Goal: Check status: Check status

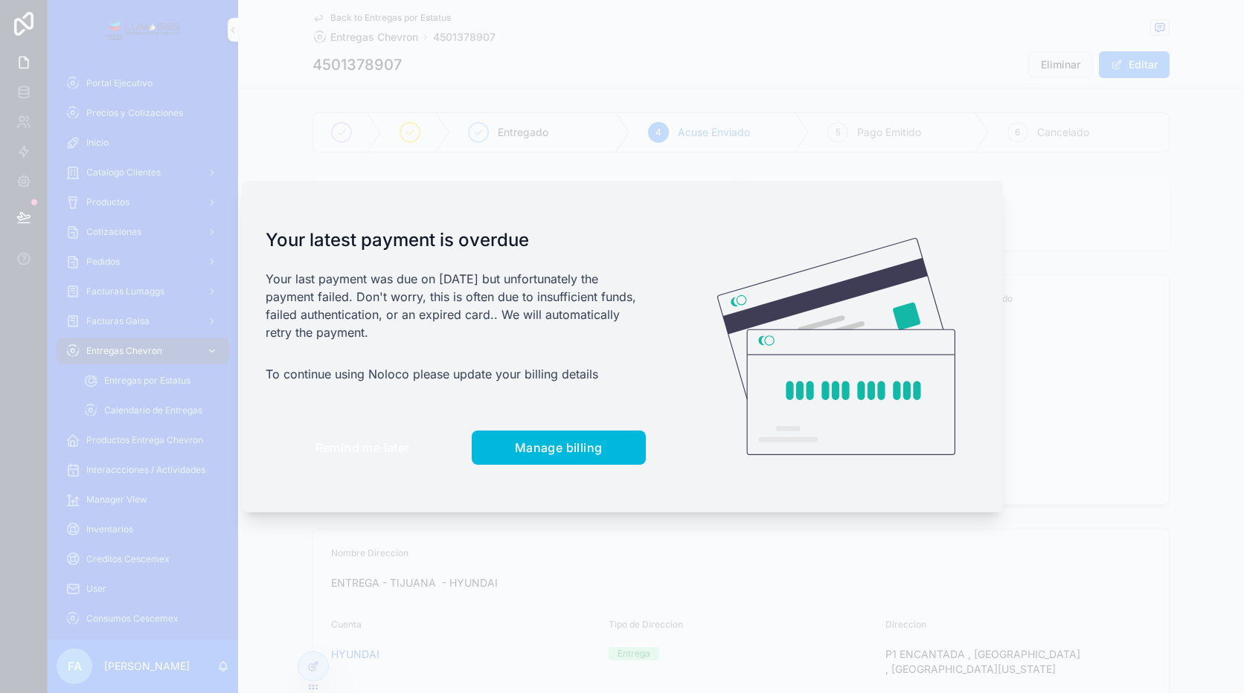
click at [393, 460] on button "Remind me later" at bounding box center [363, 448] width 194 height 34
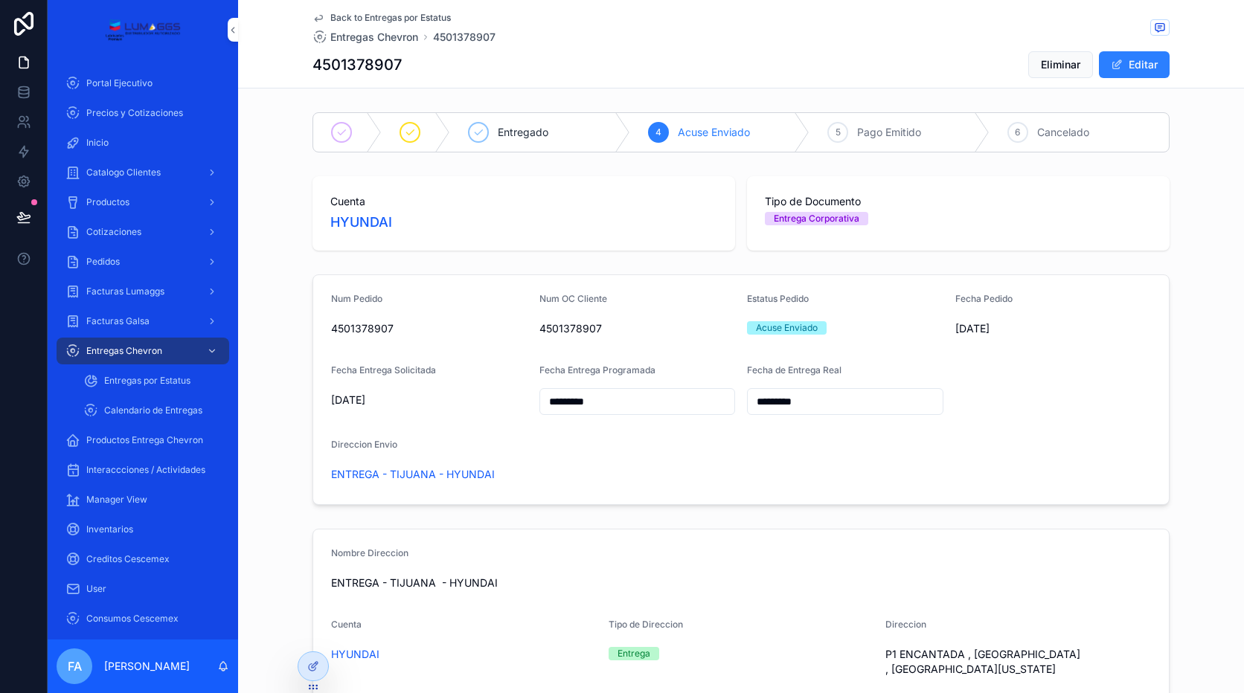
click at [124, 169] on span "Catalogo Clientes" at bounding box center [123, 173] width 74 height 12
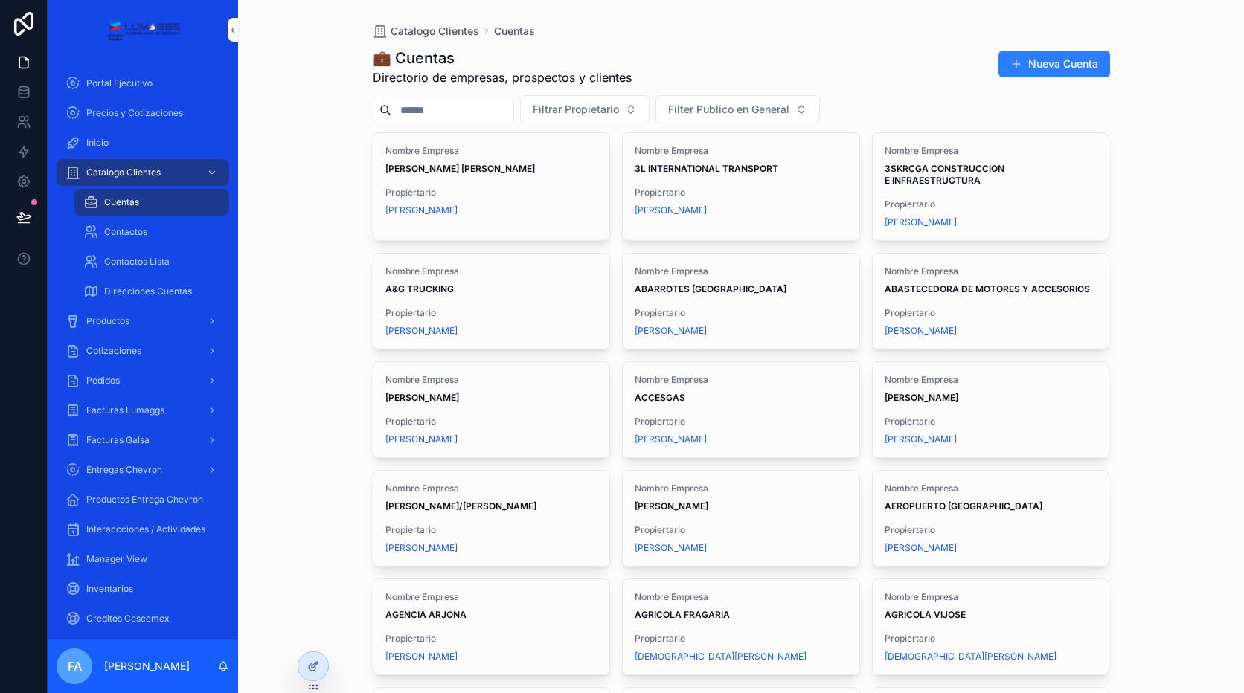
click at [484, 112] on input "scrollable content" at bounding box center [452, 110] width 122 height 21
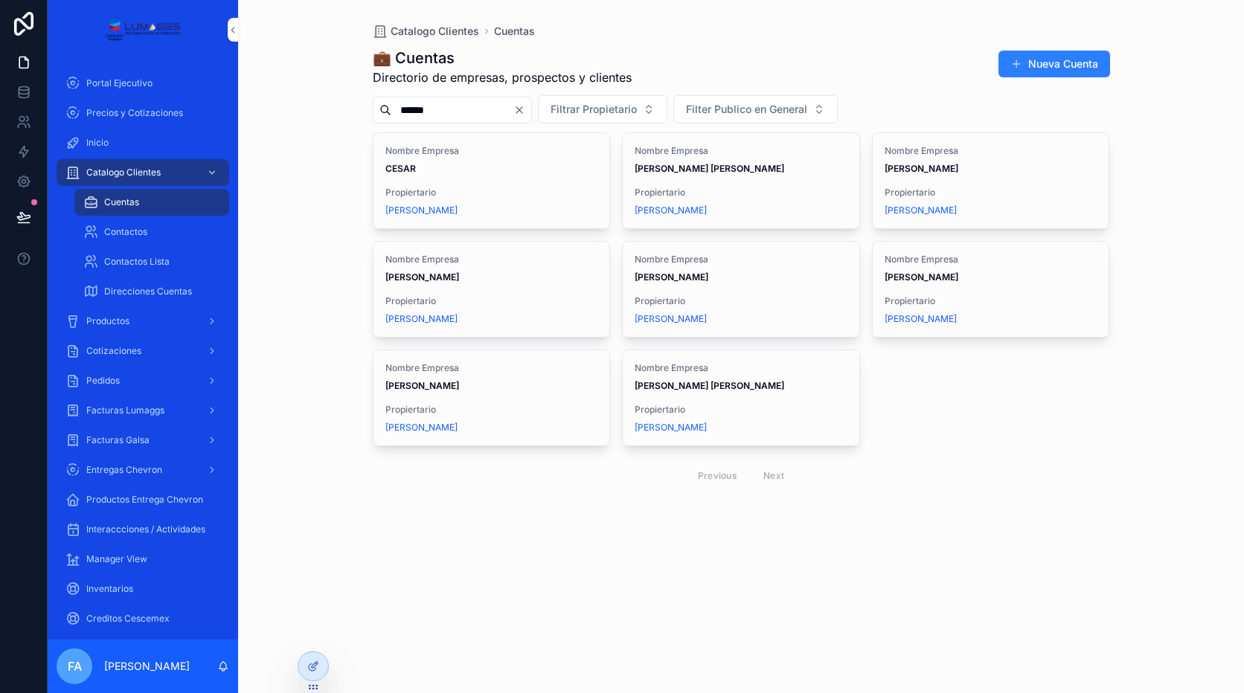
type input "*****"
click at [766, 269] on div "Nombre Empresa [PERSON_NAME]" at bounding box center [741, 269] width 213 height 30
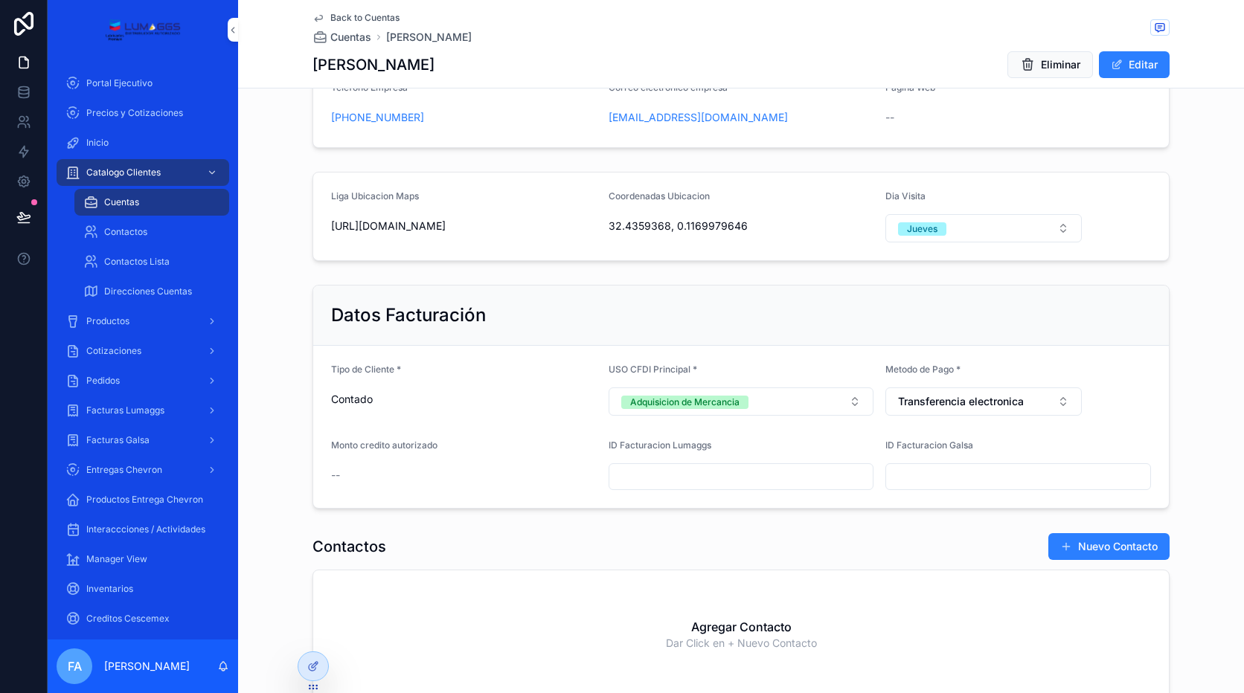
scroll to position [372, 0]
click at [655, 478] on input "scrollable content" at bounding box center [741, 477] width 264 height 21
paste input "***"
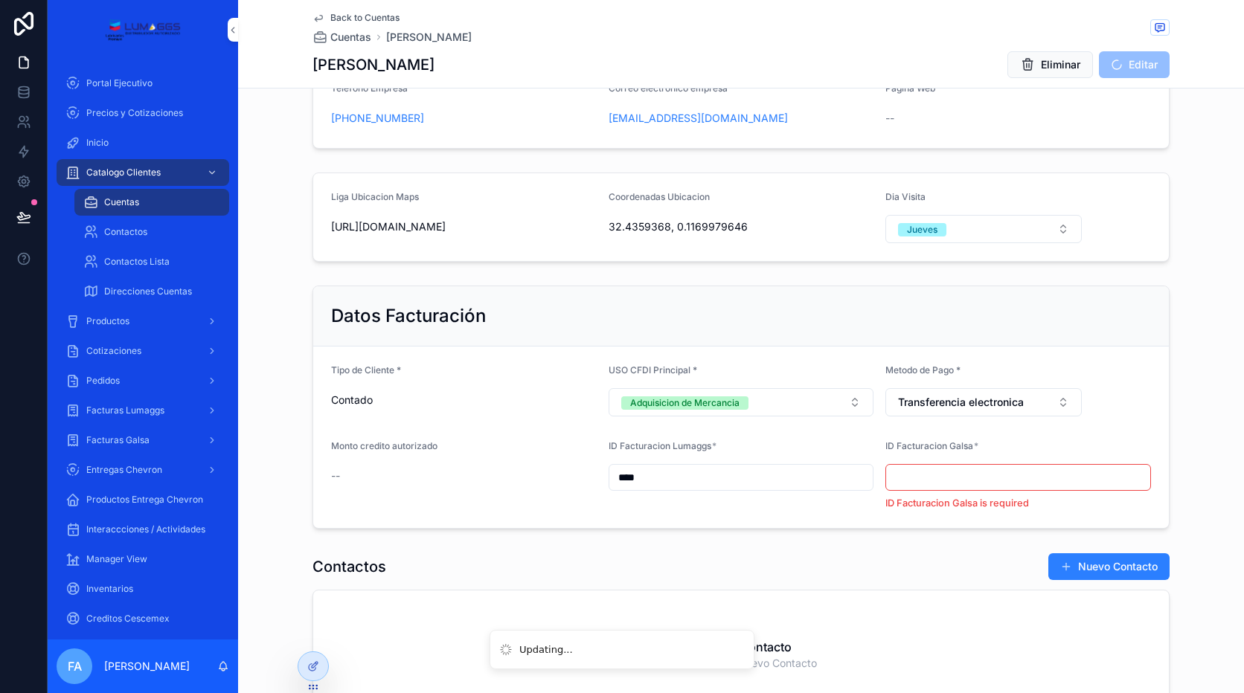
type input "***"
click at [579, 492] on div "Monto credito autorizado --" at bounding box center [464, 475] width 266 height 70
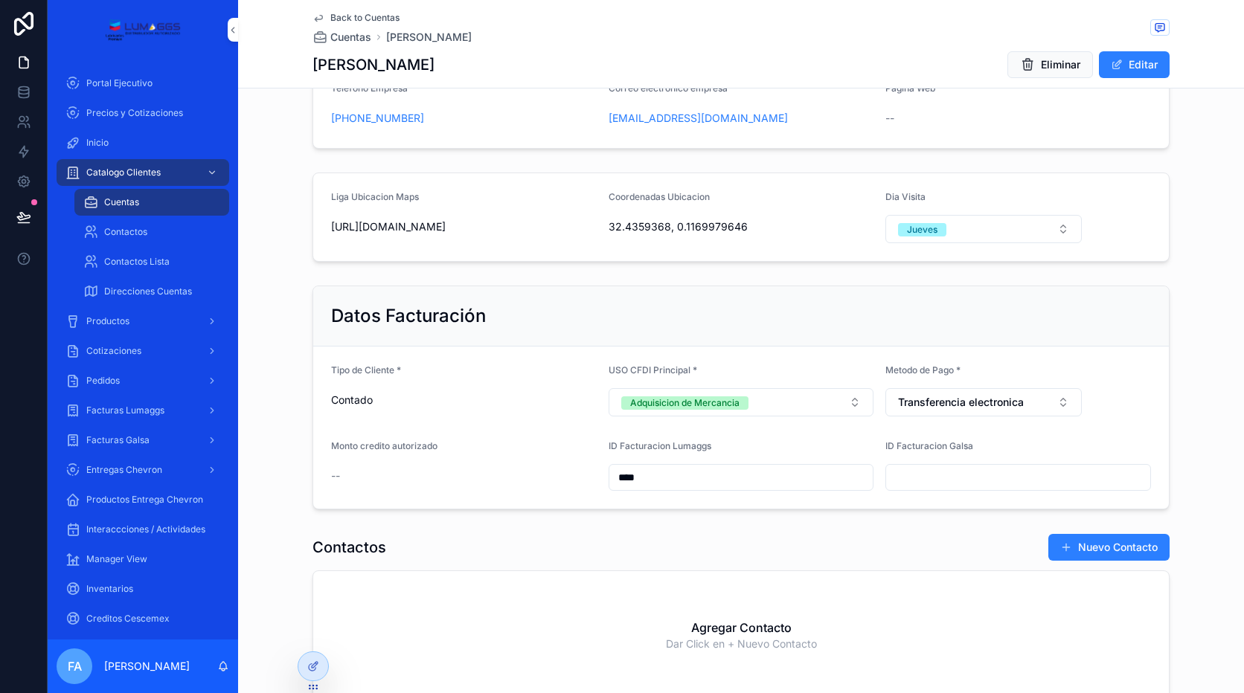
click at [364, 13] on span "Back to Cuentas" at bounding box center [364, 18] width 69 height 12
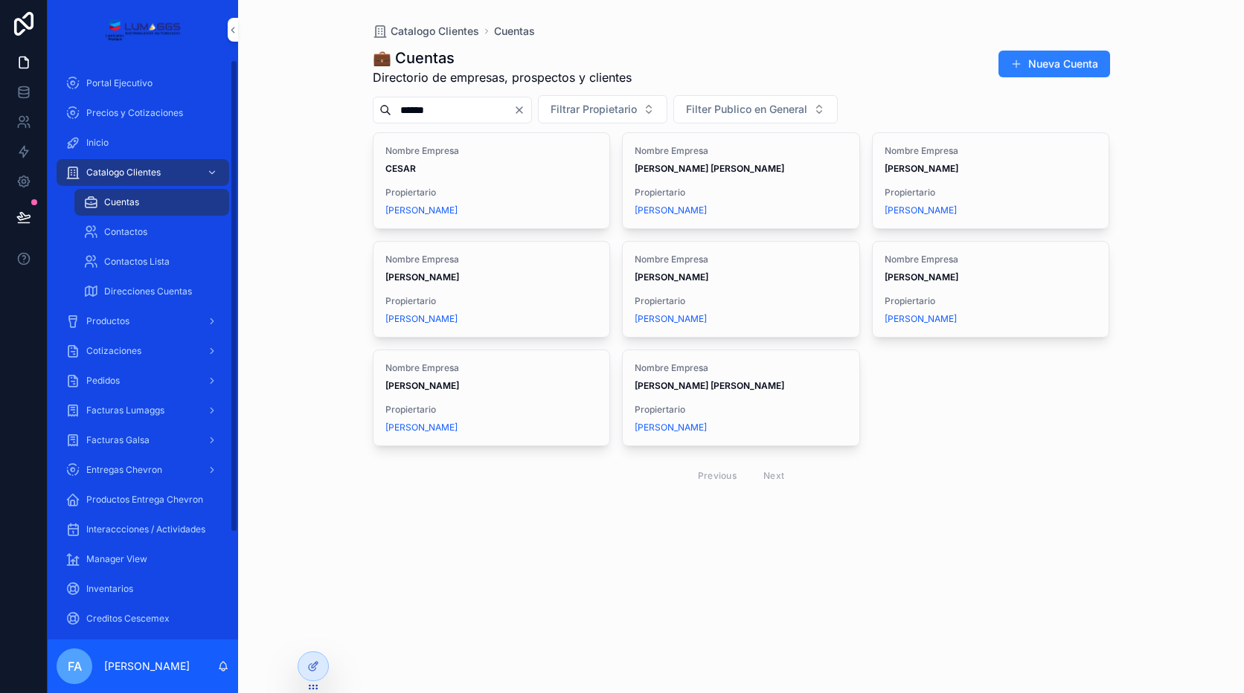
drag, startPoint x: 148, startPoint y: 321, endPoint x: 159, endPoint y: 316, distance: 12.0
click at [148, 321] on div "Productos" at bounding box center [142, 321] width 155 height 24
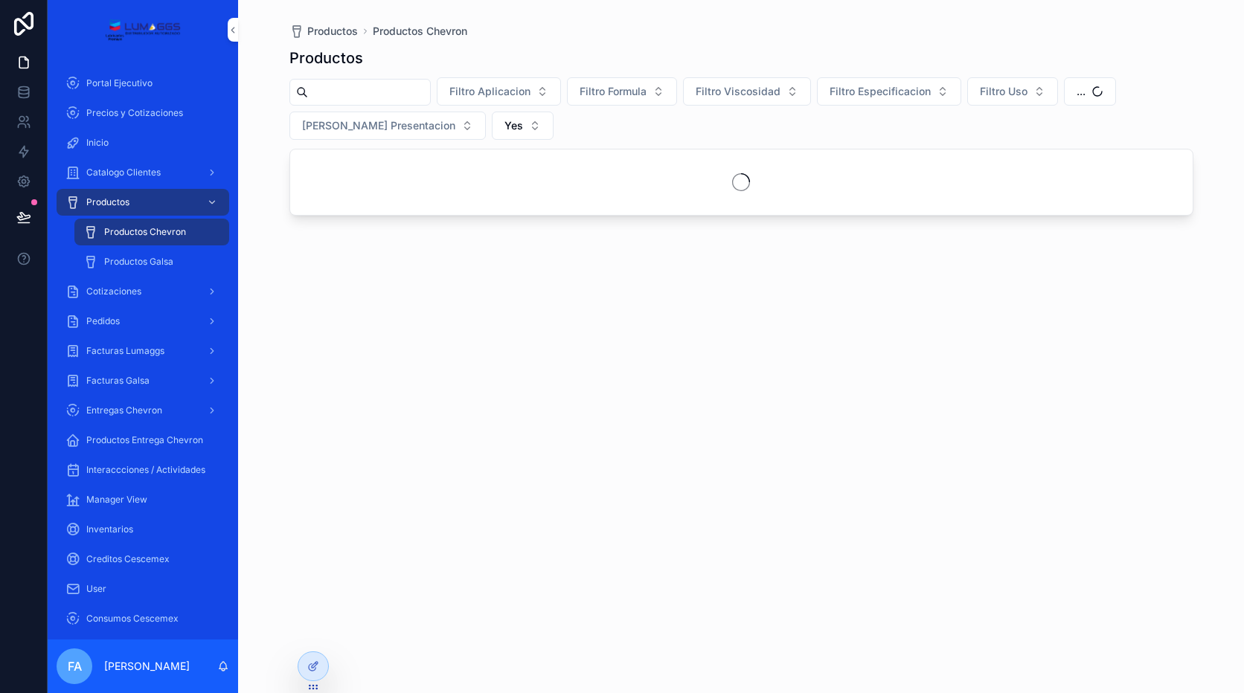
click at [151, 329] on div "Pedidos" at bounding box center [142, 321] width 155 height 24
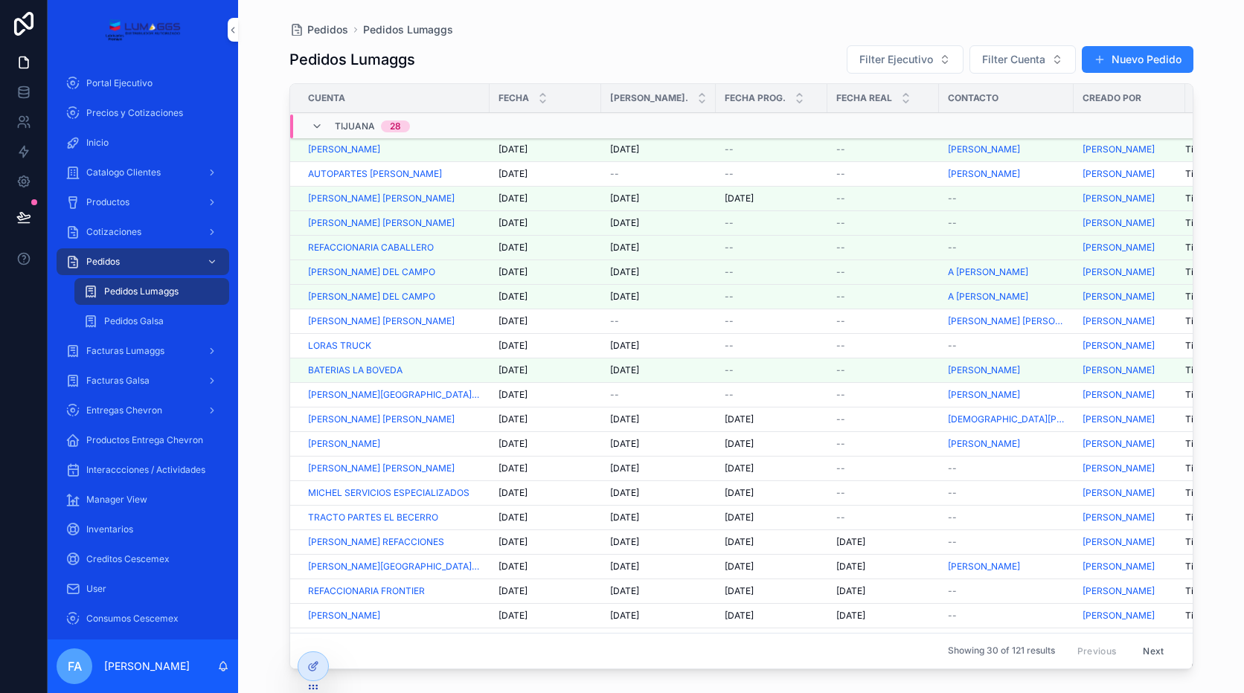
click at [507, 322] on span "[DATE]" at bounding box center [512, 321] width 29 height 12
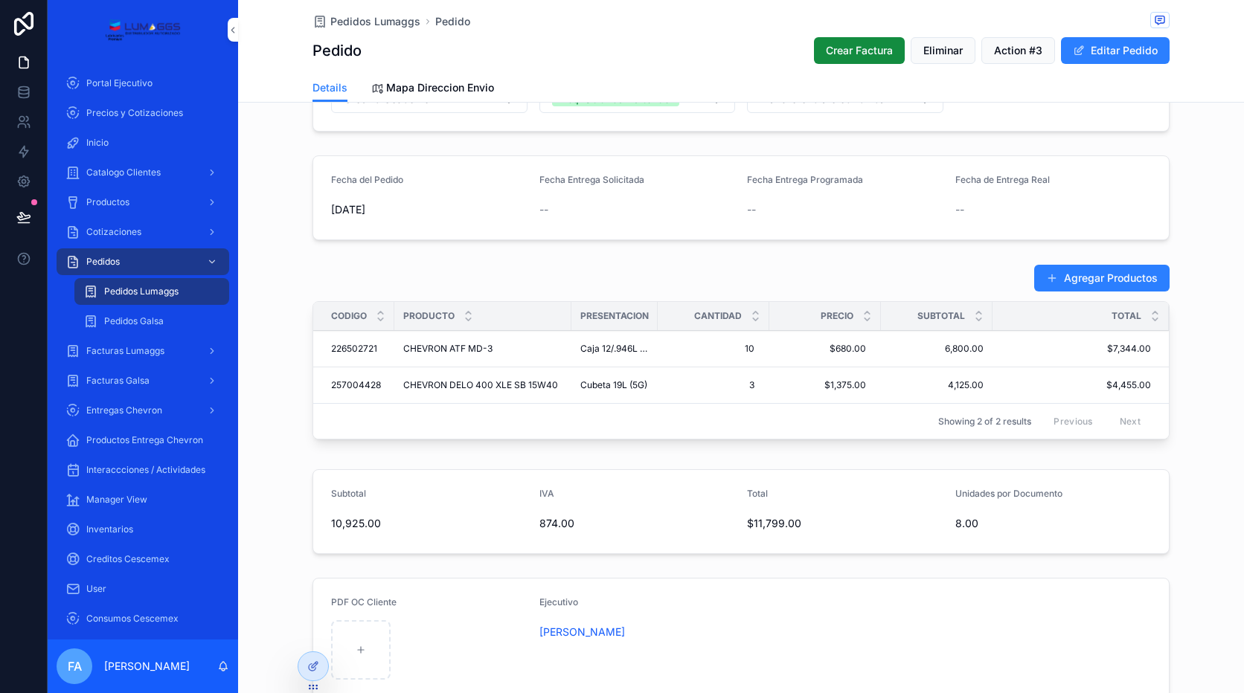
scroll to position [372, 0]
